Goal: Information Seeking & Learning: Learn about a topic

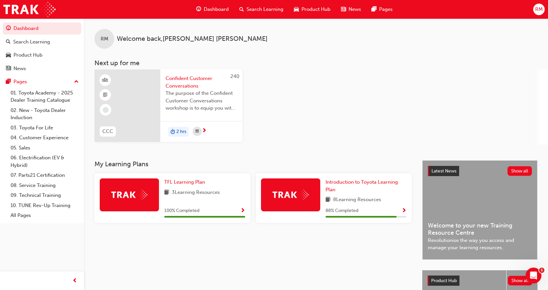
click at [303, 12] on span "Product Hub" at bounding box center [315, 10] width 29 height 8
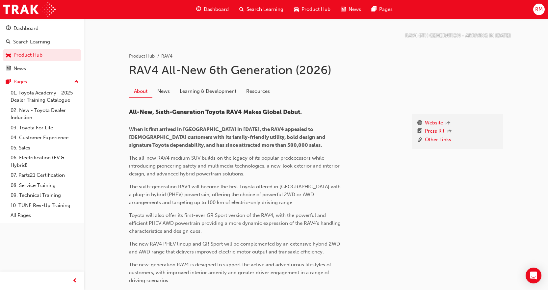
scroll to position [73, 0]
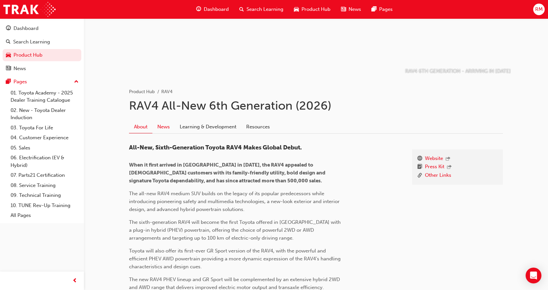
click at [170, 128] on link "News" at bounding box center [163, 126] width 22 height 12
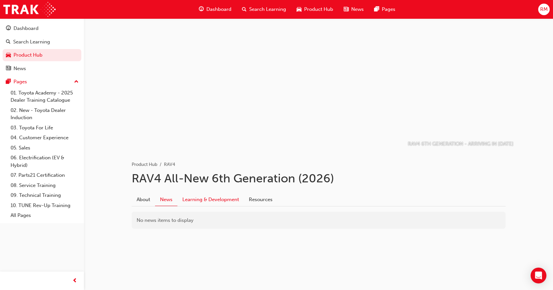
click at [202, 197] on link "Learning & Development" at bounding box center [210, 199] width 66 height 12
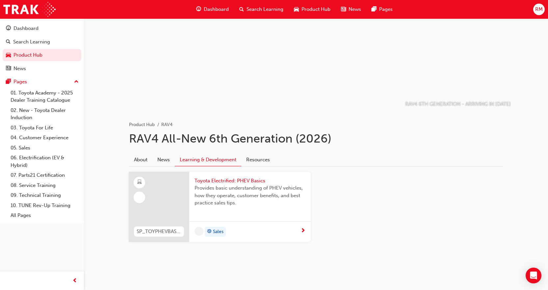
scroll to position [40, 0]
click at [267, 159] on link "Resources" at bounding box center [258, 159] width 34 height 12
